Goal: Find specific page/section: Find specific page/section

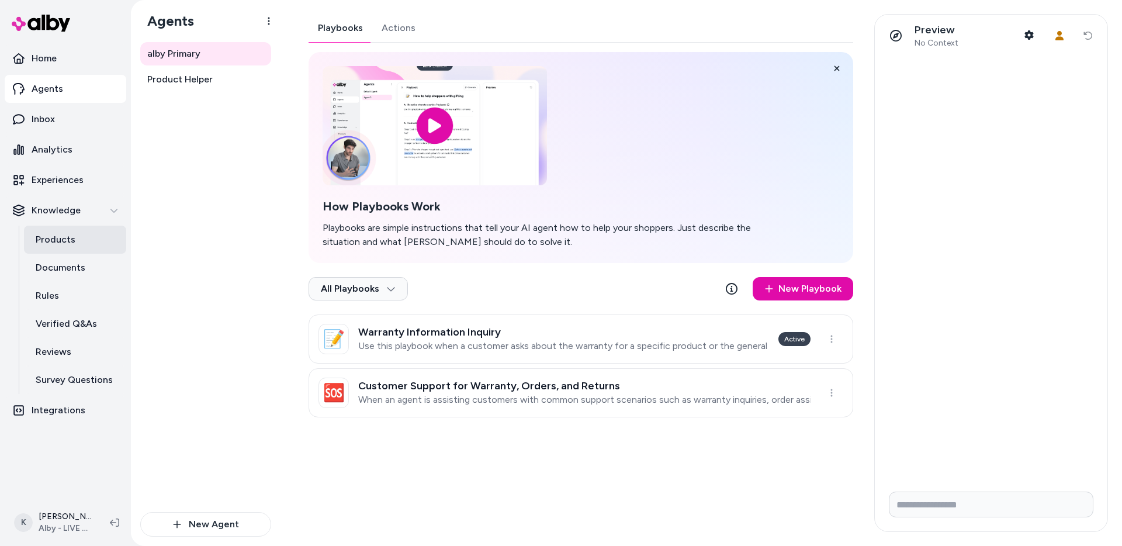
click at [78, 235] on link "Products" at bounding box center [75, 240] width 102 height 28
click at [74, 274] on p "Documents" at bounding box center [61, 268] width 50 height 14
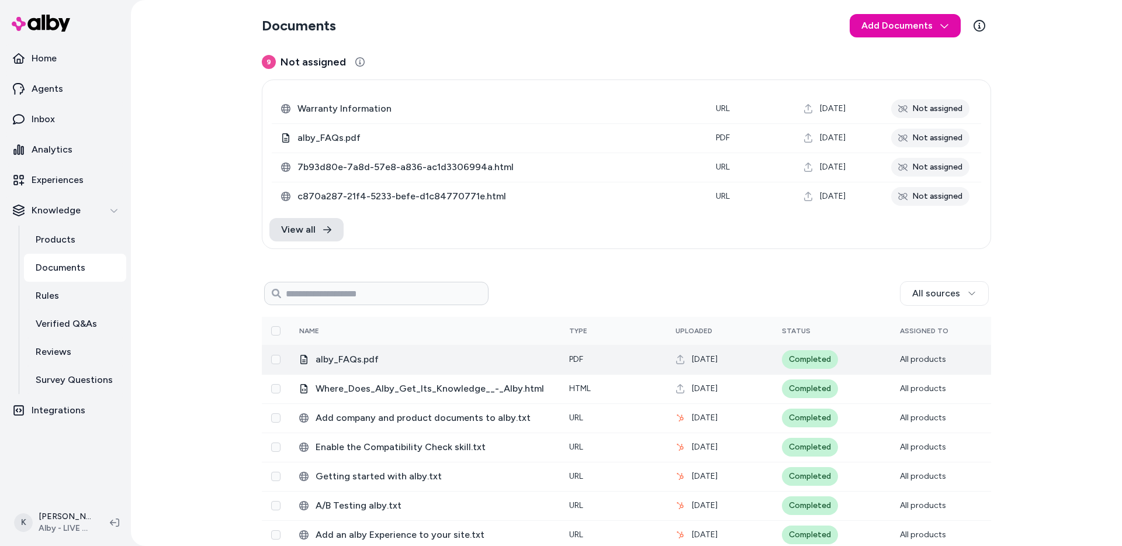
click at [621, 354] on td "pdf" at bounding box center [613, 359] width 106 height 29
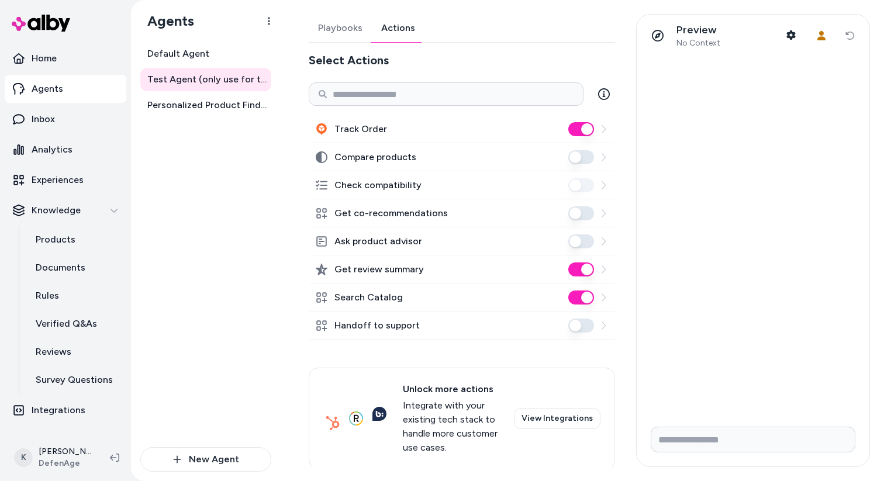
click at [213, 304] on div "Default Agent Test Agent (only use for testing) Personalized Product Finder Age…" at bounding box center [205, 244] width 131 height 405
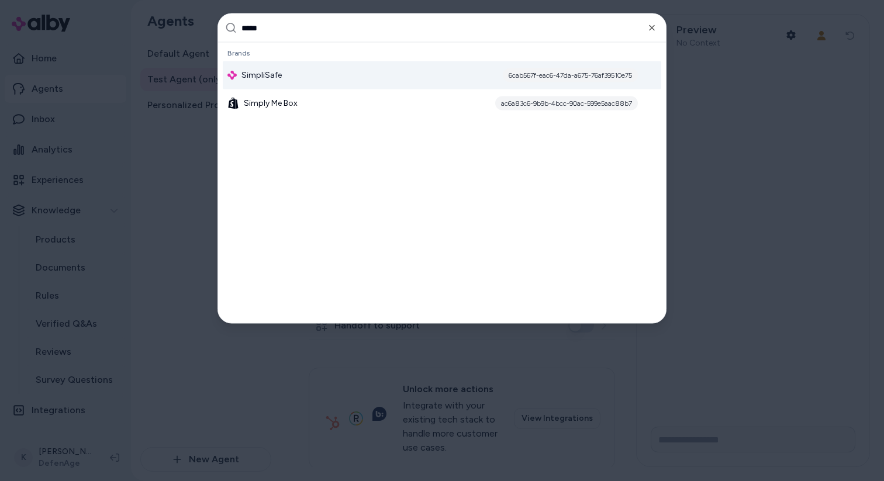
type input "******"
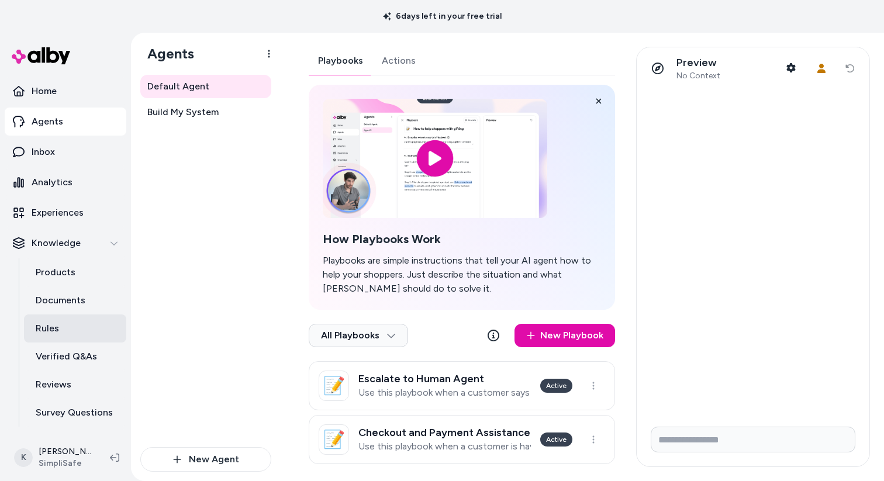
click at [58, 330] on link "Rules" at bounding box center [75, 328] width 102 height 28
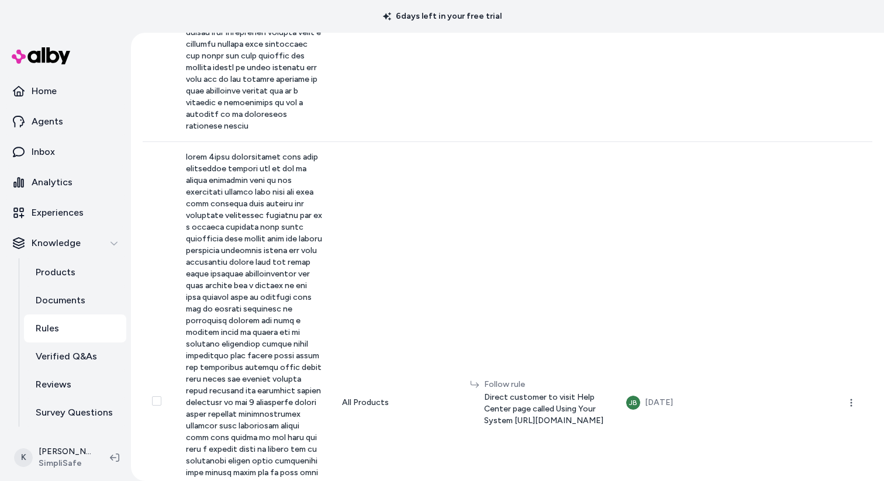
scroll to position [3461, 0]
